Goal: Transaction & Acquisition: Book appointment/travel/reservation

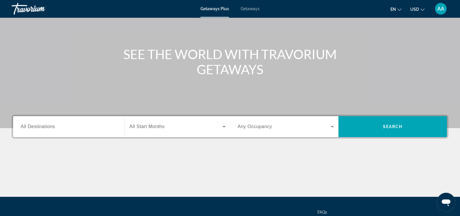
scroll to position [99, 0]
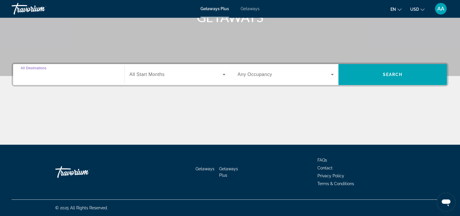
click at [61, 74] on input "Destination All Destinations" at bounding box center [69, 74] width 96 height 7
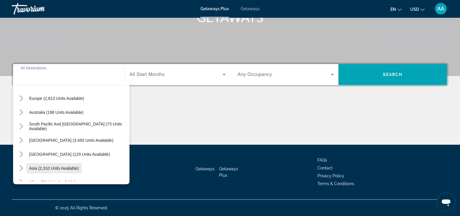
scroll to position [94, 0]
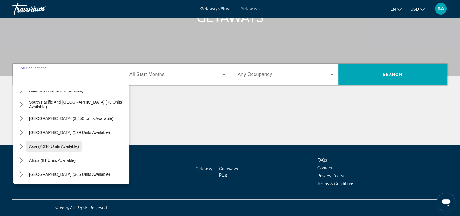
click at [68, 145] on span "Asia (2,310 units available)" at bounding box center [54, 146] width 50 height 5
type input "**********"
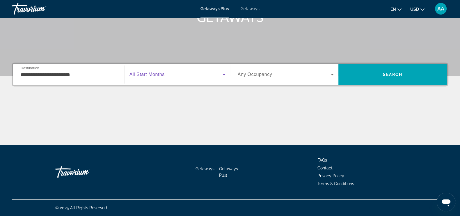
click at [225, 73] on icon "Search widget" at bounding box center [223, 74] width 7 height 7
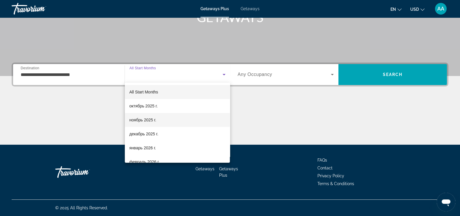
scroll to position [36, 0]
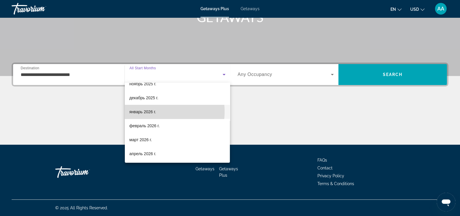
click at [153, 111] on span "январь 2026 г." at bounding box center [142, 111] width 27 height 7
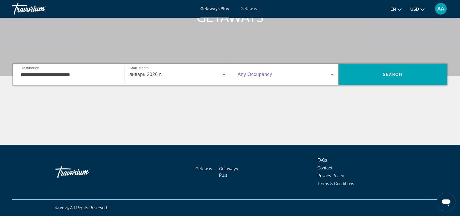
click at [332, 74] on icon "Search widget" at bounding box center [332, 74] width 3 height 1
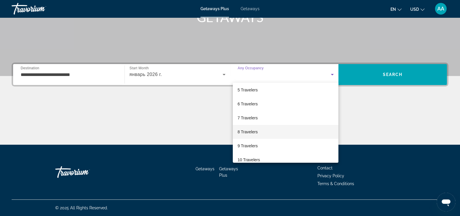
scroll to position [64, 0]
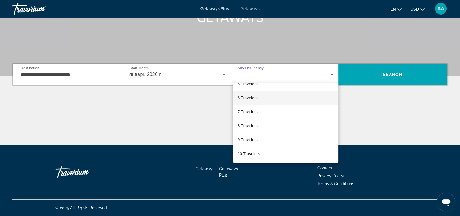
drag, startPoint x: 266, startPoint y: 92, endPoint x: 271, endPoint y: 98, distance: 8.0
click at [271, 98] on mat-option "6 Travelers" at bounding box center [286, 98] width 106 height 14
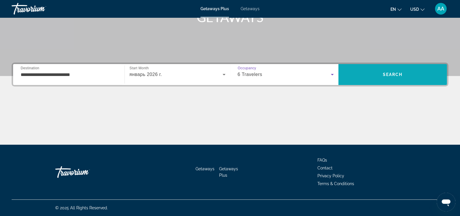
click at [415, 70] on span "Search" at bounding box center [392, 74] width 109 height 14
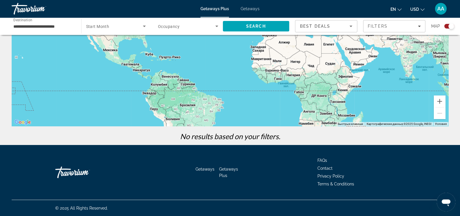
scroll to position [90, 0]
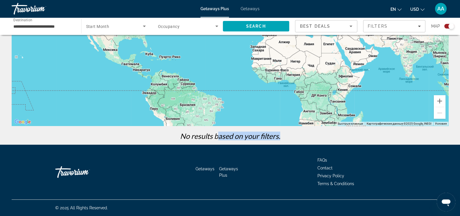
drag, startPoint x: 218, startPoint y: 133, endPoint x: 304, endPoint y: 142, distance: 86.6
click at [304, 142] on div "No results based on your filters." at bounding box center [230, 137] width 442 height 13
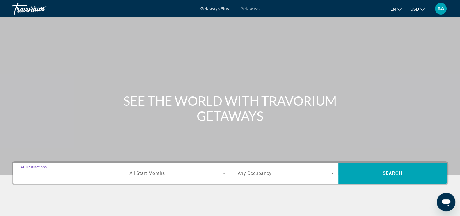
click at [99, 170] on input "Destination All Destinations" at bounding box center [69, 173] width 96 height 7
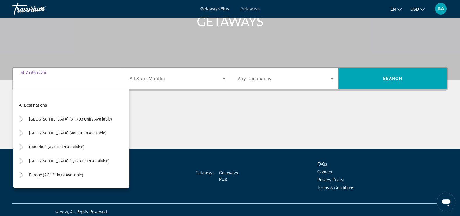
scroll to position [99, 0]
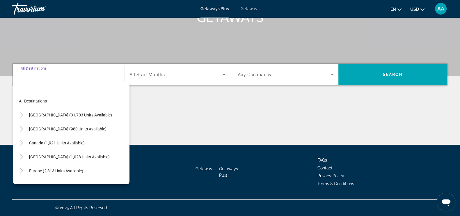
click at [35, 80] on div "Search widget" at bounding box center [69, 74] width 96 height 17
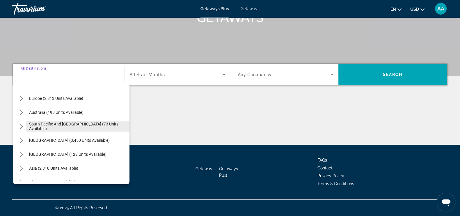
scroll to position [94, 0]
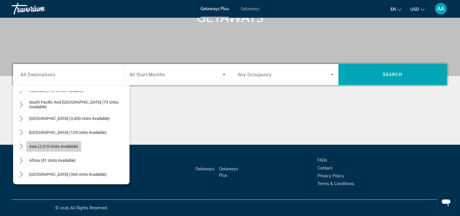
click at [43, 142] on span "Select destination: Asia (2,310 units available)" at bounding box center [53, 146] width 55 height 14
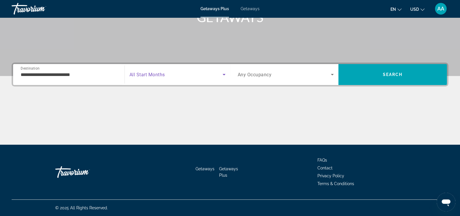
click at [174, 75] on span "Search widget" at bounding box center [175, 74] width 93 height 7
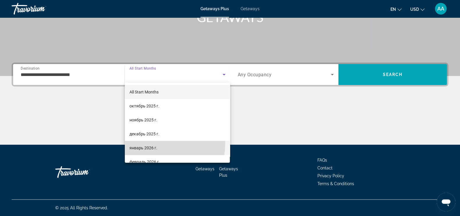
click at [146, 143] on mat-option "январь 2026 г." at bounding box center [177, 148] width 105 height 14
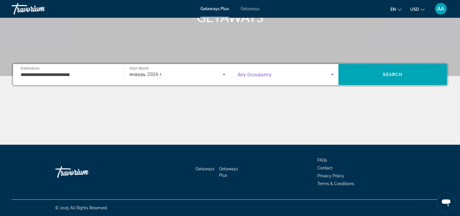
click at [310, 73] on span "Search widget" at bounding box center [284, 74] width 93 height 7
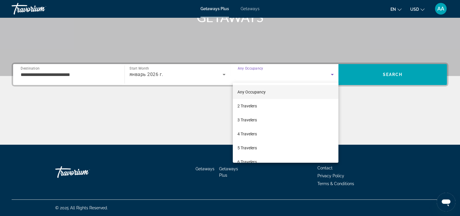
click at [81, 75] on div at bounding box center [230, 108] width 460 height 216
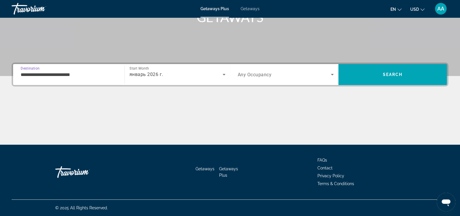
click at [65, 75] on input "**********" at bounding box center [69, 74] width 96 height 7
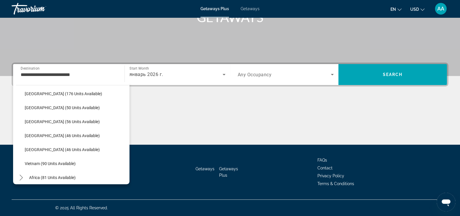
scroll to position [229, 0]
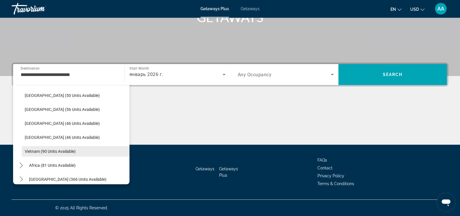
click at [51, 154] on span "Select destination: Vietnam (90 units available)" at bounding box center [76, 151] width 108 height 14
type input "**********"
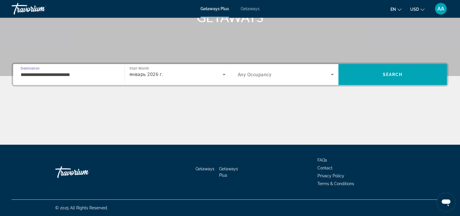
click at [333, 74] on icon "Search widget" at bounding box center [332, 74] width 7 height 7
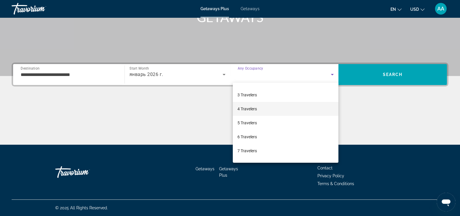
scroll to position [36, 0]
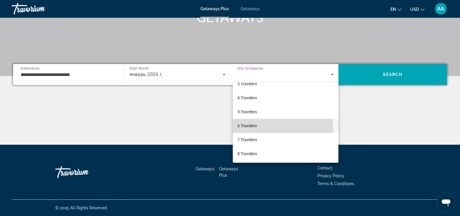
click at [255, 127] on span "6 Travelers" at bounding box center [246, 125] width 19 height 7
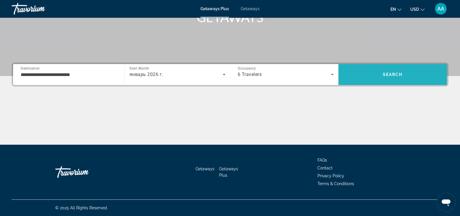
click at [401, 76] on span "Search" at bounding box center [393, 74] width 20 height 5
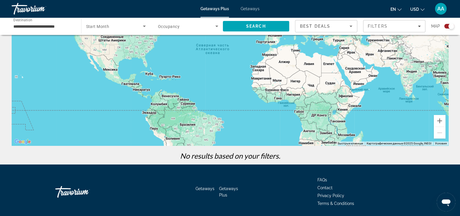
scroll to position [90, 0]
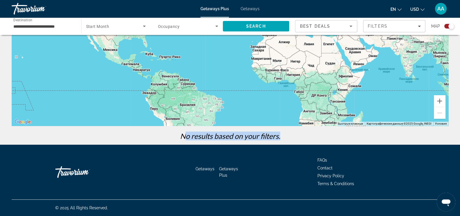
drag, startPoint x: 183, startPoint y: 136, endPoint x: 293, endPoint y: 137, distance: 110.0
click at [293, 137] on p "No results based on your filters." at bounding box center [230, 135] width 442 height 9
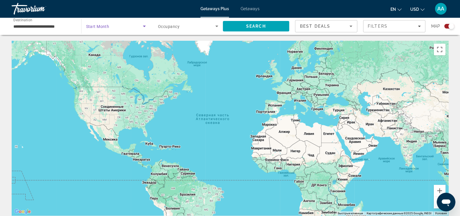
click at [144, 24] on icon "Search widget" at bounding box center [144, 26] width 7 height 7
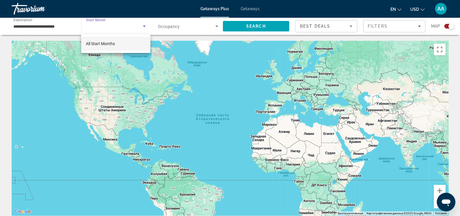
click at [54, 26] on div at bounding box center [230, 108] width 460 height 216
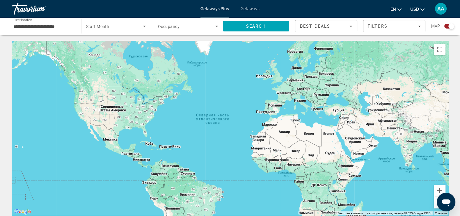
click at [70, 26] on input "**********" at bounding box center [43, 26] width 60 height 7
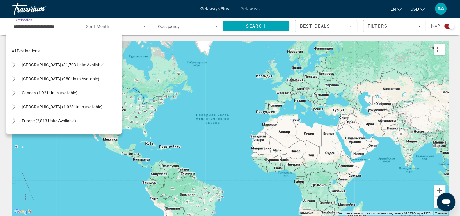
scroll to position [234, 0]
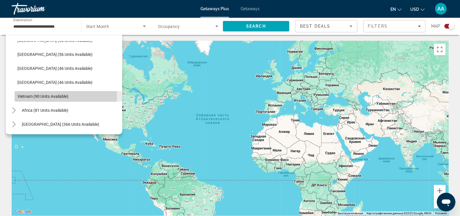
click at [40, 95] on span "Vietnam (90 units available)" at bounding box center [42, 96] width 51 height 5
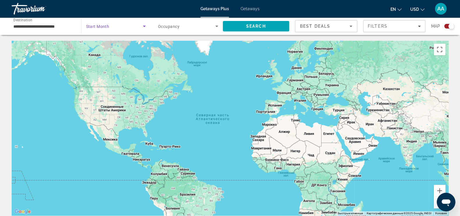
click at [145, 23] on icon "Search widget" at bounding box center [144, 26] width 7 height 7
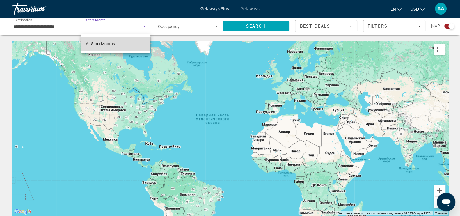
click at [113, 43] on span "All Start Months" at bounding box center [100, 43] width 29 height 5
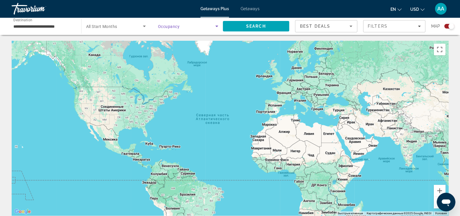
click at [217, 26] on icon "Search widget" at bounding box center [216, 26] width 3 height 1
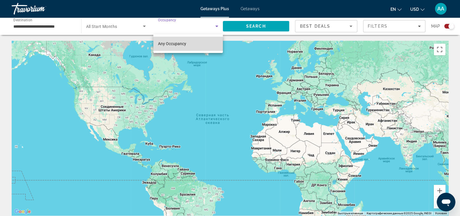
click at [170, 45] on span "Any Occupancy" at bounding box center [172, 43] width 28 height 5
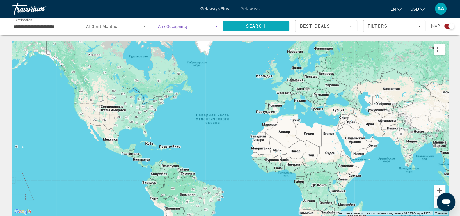
click at [252, 24] on span "Search" at bounding box center [256, 26] width 20 height 5
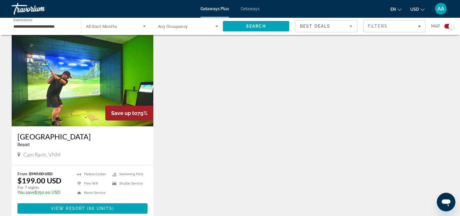
scroll to position [218, 0]
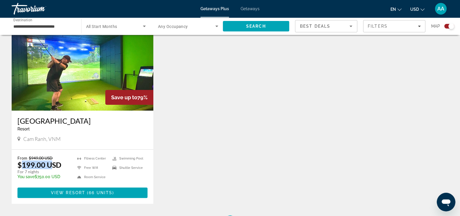
drag, startPoint x: 21, startPoint y: 166, endPoint x: 51, endPoint y: 164, distance: 30.4
click at [51, 164] on p "$199.00 USD" at bounding box center [39, 164] width 44 height 9
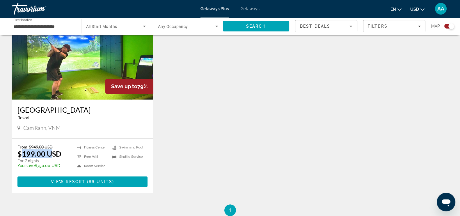
scroll to position [182, 0]
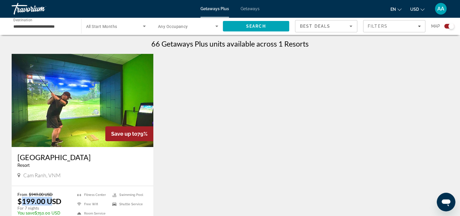
click at [68, 101] on img "Main content" at bounding box center [83, 100] width 142 height 93
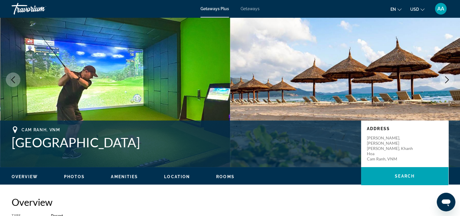
scroll to position [36, 0]
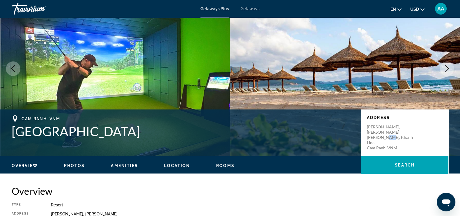
drag, startPoint x: 386, startPoint y: 137, endPoint x: 390, endPoint y: 136, distance: 3.5
click at [390, 136] on p "Nguyen Tat Thanh, Cam Hai Dong Cam Lam, Khanh Hoa Cam Ranh, VNM" at bounding box center [390, 137] width 47 height 26
click at [376, 144] on p "Nguyen Tat Thanh, Cam Hai Dong Cam Lam, Khanh Hoa Cam Ranh, VNM" at bounding box center [390, 137] width 47 height 26
click at [445, 65] on icon "Next image" at bounding box center [446, 68] width 7 height 7
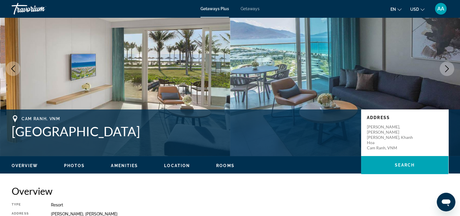
click at [445, 69] on icon "Next image" at bounding box center [446, 68] width 7 height 7
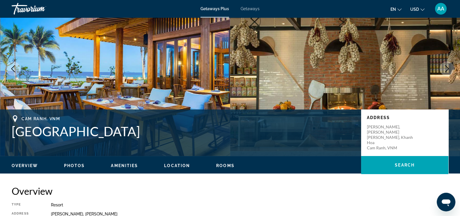
click at [445, 69] on icon "Next image" at bounding box center [446, 68] width 7 height 7
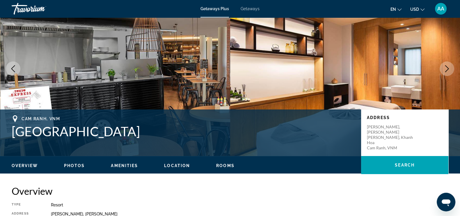
click at [445, 69] on icon "Next image" at bounding box center [446, 68] width 7 height 7
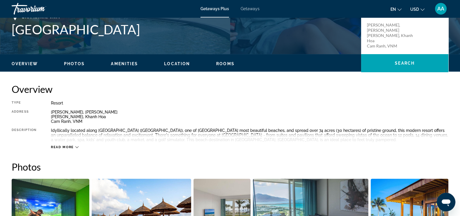
scroll to position [182, 0]
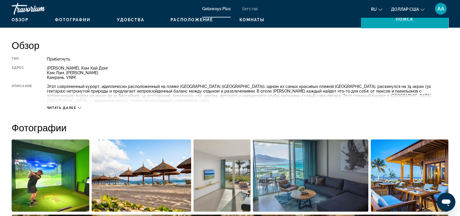
click at [78, 106] on icon "Основное содержание" at bounding box center [79, 107] width 3 height 3
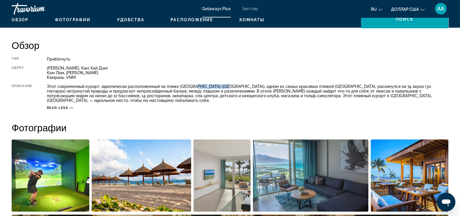
drag, startPoint x: 196, startPoint y: 88, endPoint x: 225, endPoint y: 88, distance: 29.1
click at [225, 88] on font "Этот современный курорт, идиллически расположенный на пляже Бай-Дай (Лонг-Бич),…" at bounding box center [239, 93] width 385 height 19
drag, startPoint x: 127, startPoint y: 90, endPoint x: 189, endPoint y: 90, distance: 61.1
click at [189, 90] on font "Этот современный курорт, идиллически расположенный на пляже Бай-Дай (Лонг-Бич),…" at bounding box center [239, 93] width 385 height 19
click at [199, 93] on font "Этот современный курорт, идиллически расположенный на пляже Бай-Дай (Лонг-Бич),…" at bounding box center [239, 93] width 385 height 19
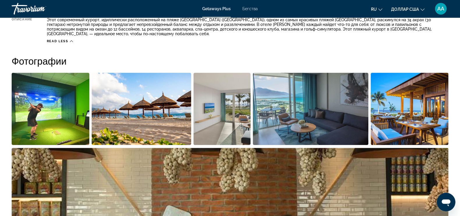
scroll to position [291, 0]
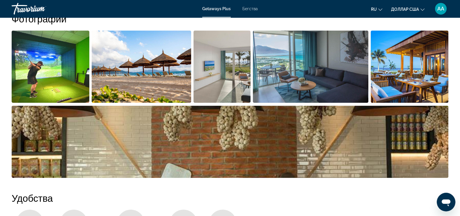
click at [55, 74] on img "Открыть полноэкранный слайдер изображений" at bounding box center [51, 67] width 78 height 72
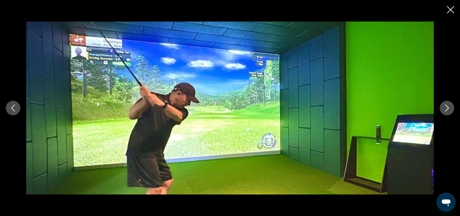
click at [447, 107] on icon "Next image" at bounding box center [446, 107] width 7 height 7
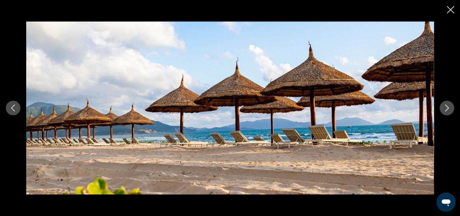
click at [447, 107] on icon "Next image" at bounding box center [446, 107] width 7 height 7
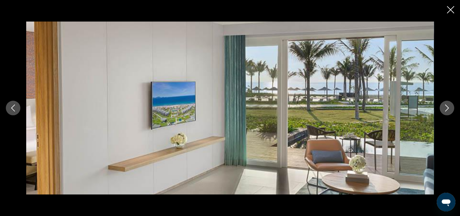
click at [447, 107] on icon "Next image" at bounding box center [446, 107] width 7 height 7
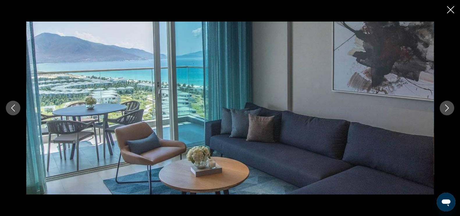
click at [447, 108] on icon "Next image" at bounding box center [446, 107] width 7 height 7
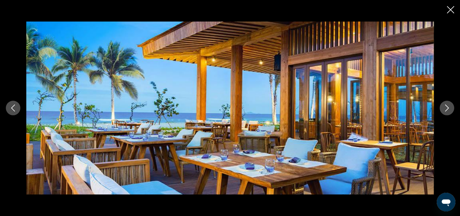
click at [447, 108] on icon "Next image" at bounding box center [446, 107] width 7 height 7
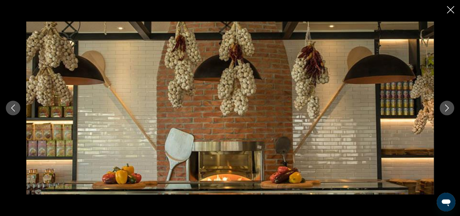
click at [447, 108] on icon "Next image" at bounding box center [446, 107] width 7 height 7
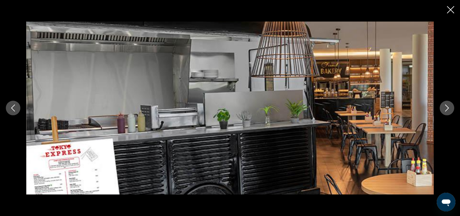
click at [447, 108] on icon "Next image" at bounding box center [446, 107] width 7 height 7
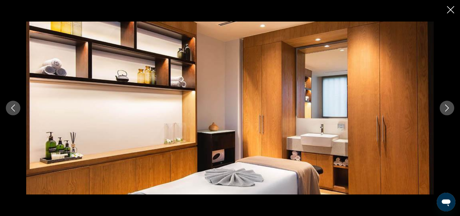
click at [449, 11] on icon "Close slideshow" at bounding box center [450, 9] width 7 height 7
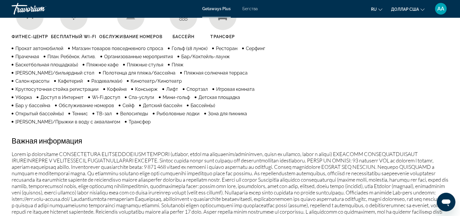
scroll to position [509, 0]
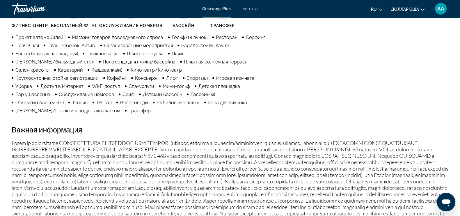
click at [151, 140] on font "Основное содержание" at bounding box center [230, 207] width 437 height 134
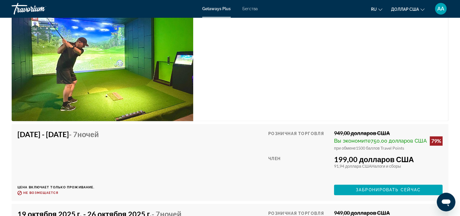
scroll to position [1091, 0]
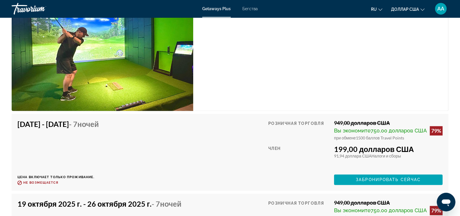
drag, startPoint x: 18, startPoint y: 137, endPoint x: 148, endPoint y: 135, distance: 130.0
click at [69, 128] on font "12 октября 2025 г. - 19 октября 2025 г." at bounding box center [42, 124] width 51 height 9
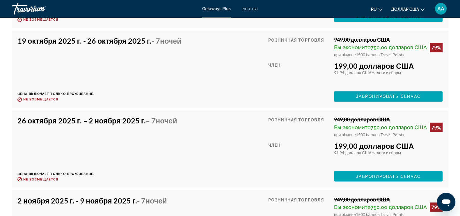
scroll to position [1309, 0]
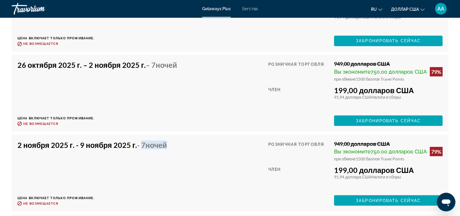
drag, startPoint x: 140, startPoint y: 159, endPoint x: 185, endPoint y: 159, distance: 44.8
click at [185, 159] on div "2 ноября 2025 г. - 9 ноября 2025 г. - 7 ночей Цена включает только проживание. …" at bounding box center [229, 172] width 425 height 65
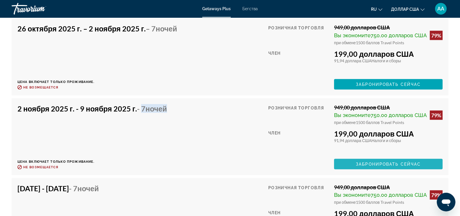
click at [388, 166] on font "Забронировать сейчас" at bounding box center [388, 163] width 65 height 5
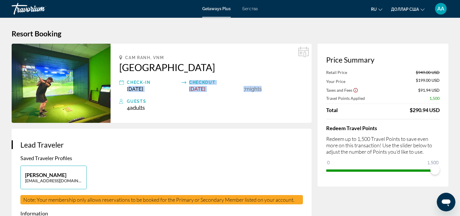
drag, startPoint x: 131, startPoint y: 89, endPoint x: 281, endPoint y: 92, distance: 149.5
click at [281, 92] on div "Check-In Nov 2, 2025 Checkout Nov 9, 2025 7 Night Nights" at bounding box center [211, 85] width 184 height 13
drag, startPoint x: 127, startPoint y: 107, endPoint x: 166, endPoint y: 106, distance: 39.6
click at [166, 106] on div "Guests 4 Adult Adults , Child Children" at bounding box center [211, 104] width 184 height 13
click at [412, 109] on div "$290.94 USD" at bounding box center [425, 110] width 30 height 6
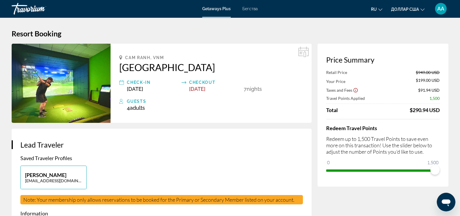
drag, startPoint x: 407, startPoint y: 109, endPoint x: 446, endPoint y: 109, distance: 38.4
click at [446, 109] on div "Price Summary Retail Price $949.00 USD Your Price $199.00 USD Taxes and Fees $9…" at bounding box center [382, 115] width 131 height 143
drag, startPoint x: 118, startPoint y: 68, endPoint x: 188, endPoint y: 68, distance: 70.1
click at [188, 68] on div "Cam Ranh, VNM Alma Resort Check-In Nov 2, 2025 Checkout Nov 9, 2025 7 Night Nig…" at bounding box center [211, 83] width 201 height 79
copy h2 "Alma Resort"
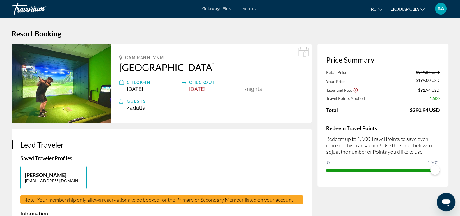
click at [388, 146] on p "Redeem up to 1,500 Travel Points to save even more on this transaction! Use the…" at bounding box center [382, 145] width 113 height 19
click at [390, 140] on p "Redeem up to 1,500 Travel Points to save even more on this transaction! Use the…" at bounding box center [382, 145] width 113 height 19
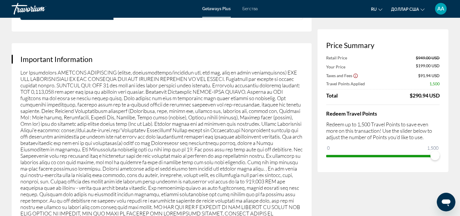
scroll to position [836, 0]
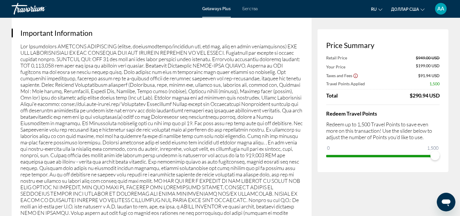
click at [21, 43] on p "Основное содержание" at bounding box center [161, 132] width 282 height 179
click at [199, 117] on p "Основное содержание" at bounding box center [161, 132] width 282 height 179
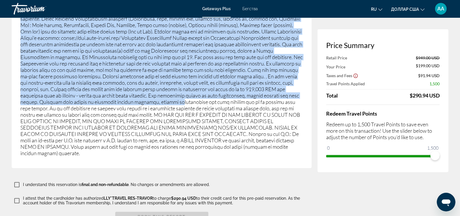
scroll to position [909, 0]
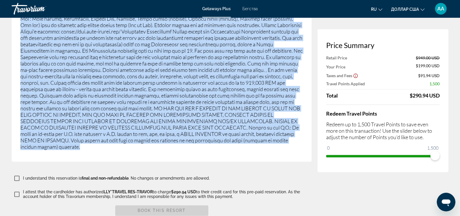
drag, startPoint x: 20, startPoint y: 31, endPoint x: 156, endPoint y: 143, distance: 176.1
click at [156, 143] on div "Important Information" at bounding box center [162, 52] width 300 height 217
copy div "Important Information Fee Advisements REQUIRED SURCHARGES (energy, accommodatio…"
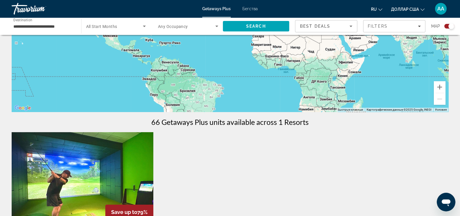
scroll to position [109, 0]
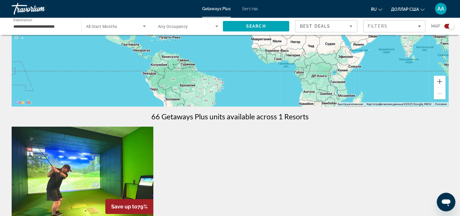
click at [56, 27] on input "**********" at bounding box center [43, 26] width 60 height 7
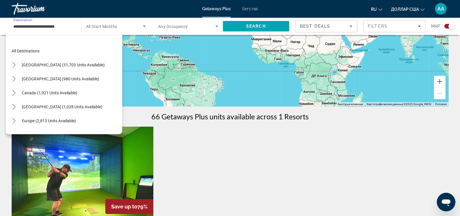
scroll to position [234, 0]
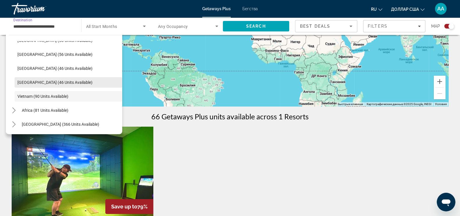
click at [48, 83] on span "Thailand (46 units available)" at bounding box center [54, 82] width 75 height 5
type input "**********"
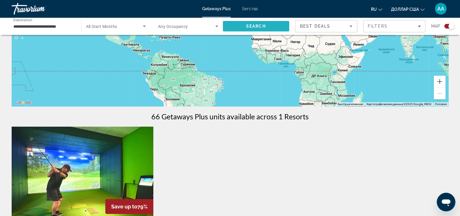
click at [260, 27] on span "Search" at bounding box center [256, 26] width 20 height 5
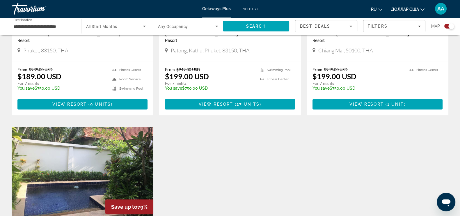
scroll to position [291, 0]
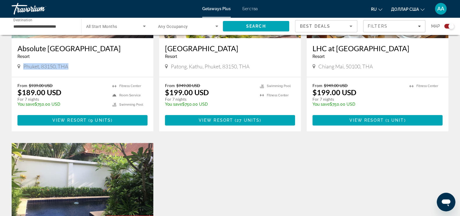
drag, startPoint x: 24, startPoint y: 66, endPoint x: 89, endPoint y: 66, distance: 64.9
click at [89, 66] on div "Phuket, 83150, THA" at bounding box center [82, 66] width 130 height 6
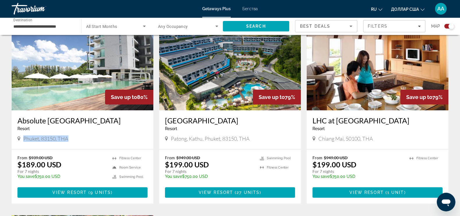
scroll to position [219, 0]
click at [79, 136] on div "Phuket, 83150, THA" at bounding box center [82, 138] width 130 height 6
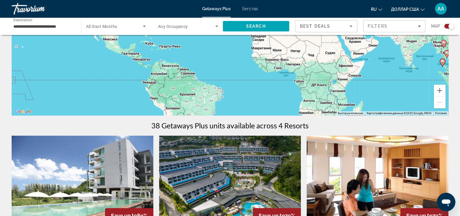
scroll to position [182, 0]
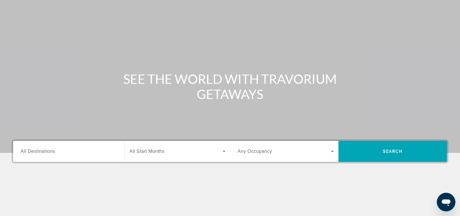
scroll to position [99, 0]
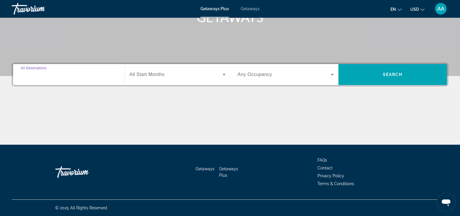
click at [58, 75] on input "Destination All Destinations" at bounding box center [69, 74] width 96 height 7
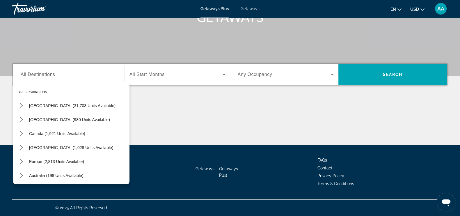
scroll to position [0, 0]
